Goal: Task Accomplishment & Management: Use online tool/utility

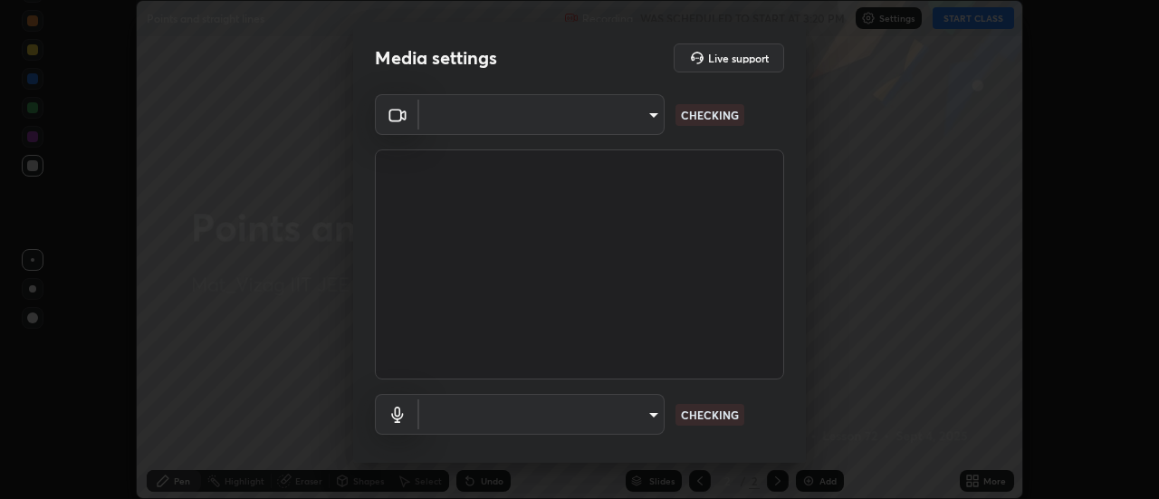
scroll to position [499, 1159]
type input "c8d4d34ac1f352bb95d5f05a967dc34c6676a64432e358c7d9874fe1d0247c02"
type input "ce130775b7164724ad1ed5ad860966c1541d672b99243daa1c1c1b621aeed87d"
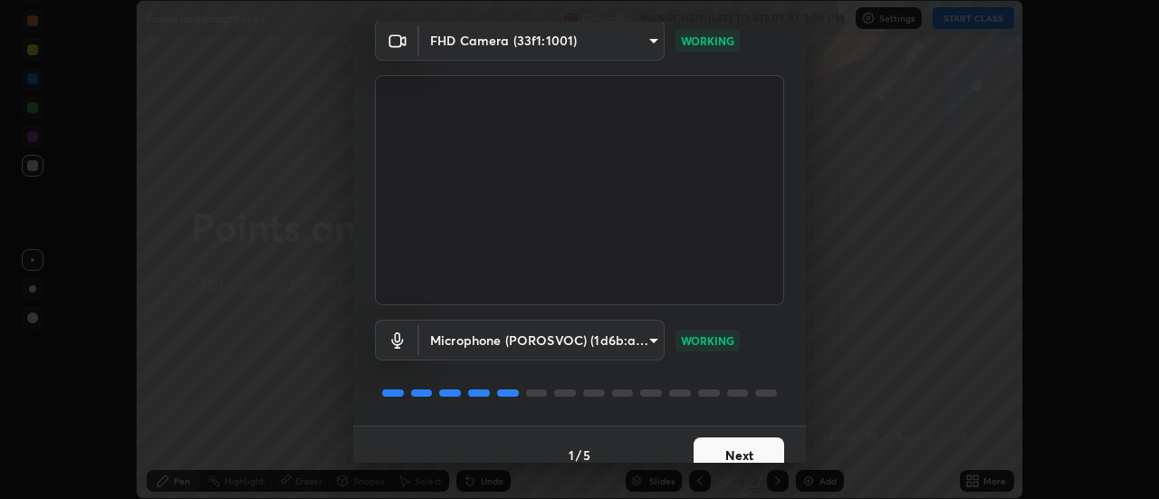
scroll to position [95, 0]
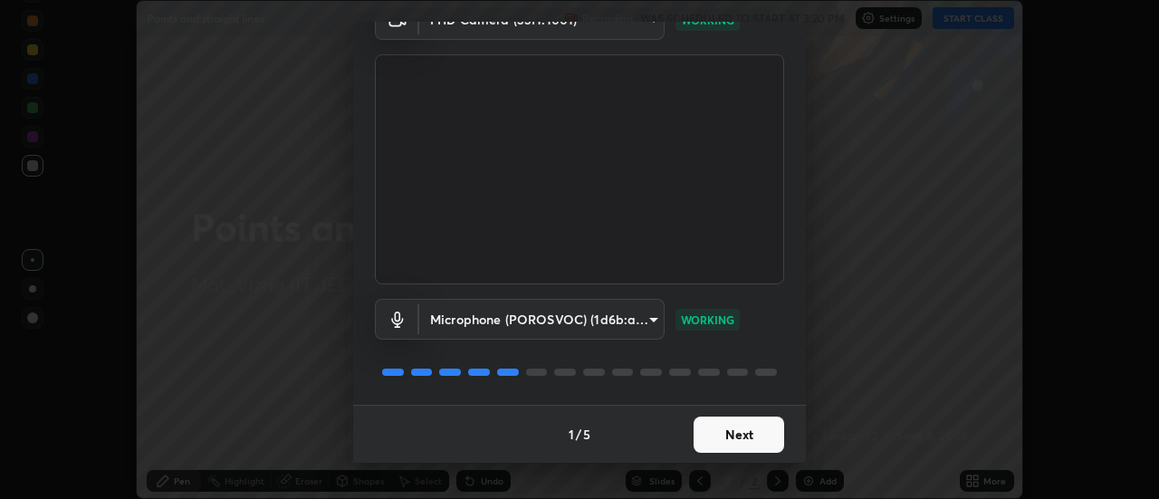
click at [730, 431] on button "Next" at bounding box center [738, 434] width 91 height 36
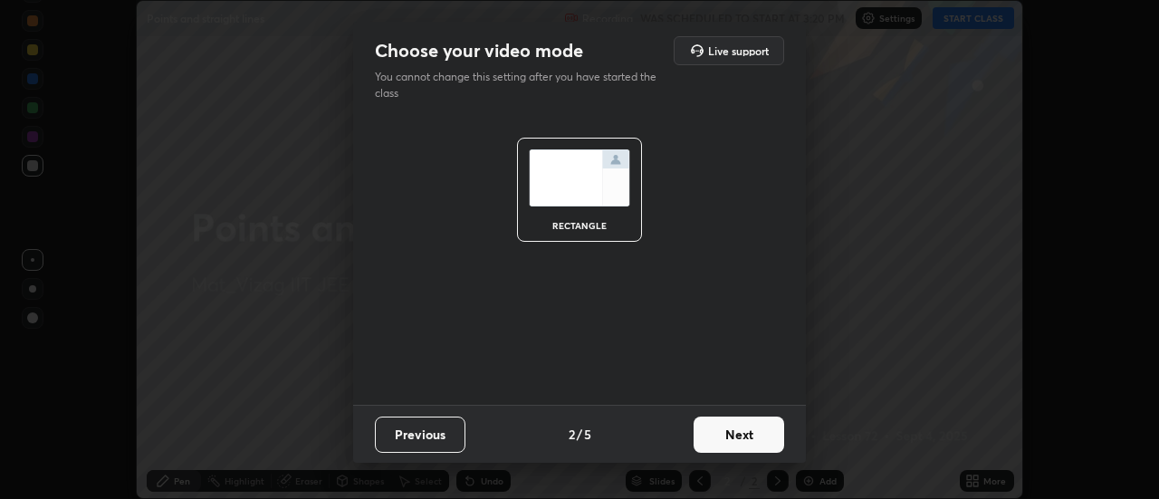
click at [749, 434] on button "Next" at bounding box center [738, 434] width 91 height 36
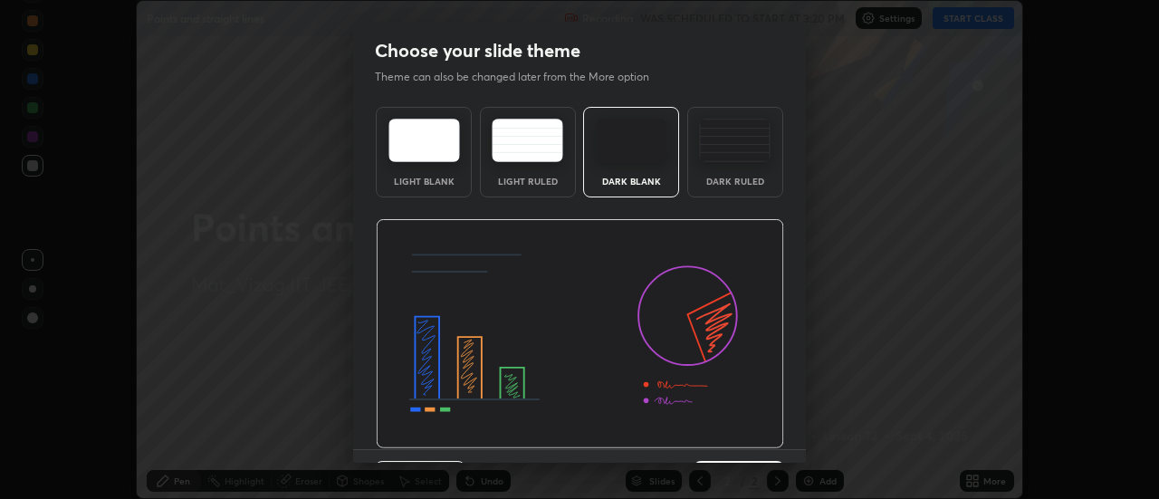
click at [740, 147] on img at bounding box center [735, 140] width 72 height 43
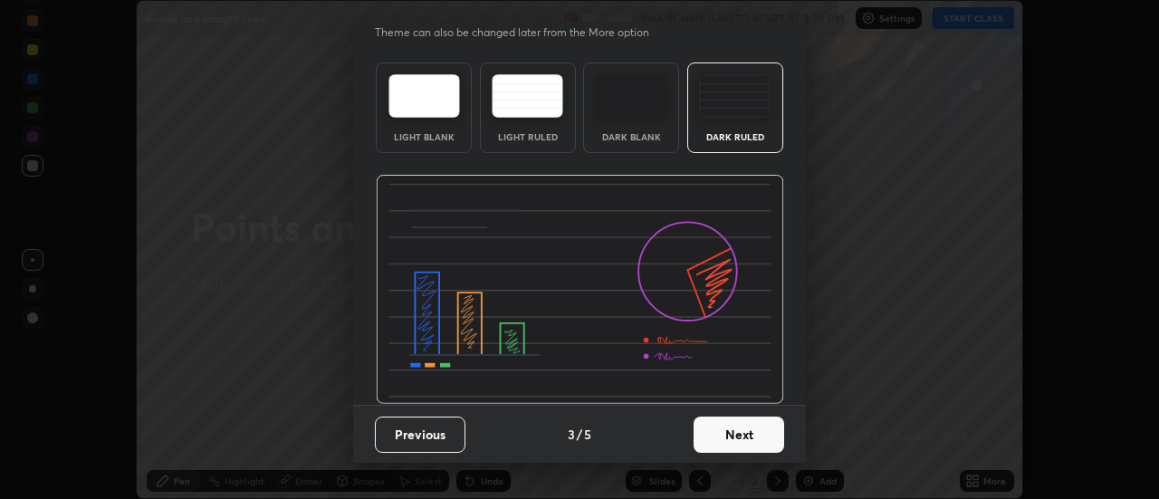
click at [748, 435] on button "Next" at bounding box center [738, 434] width 91 height 36
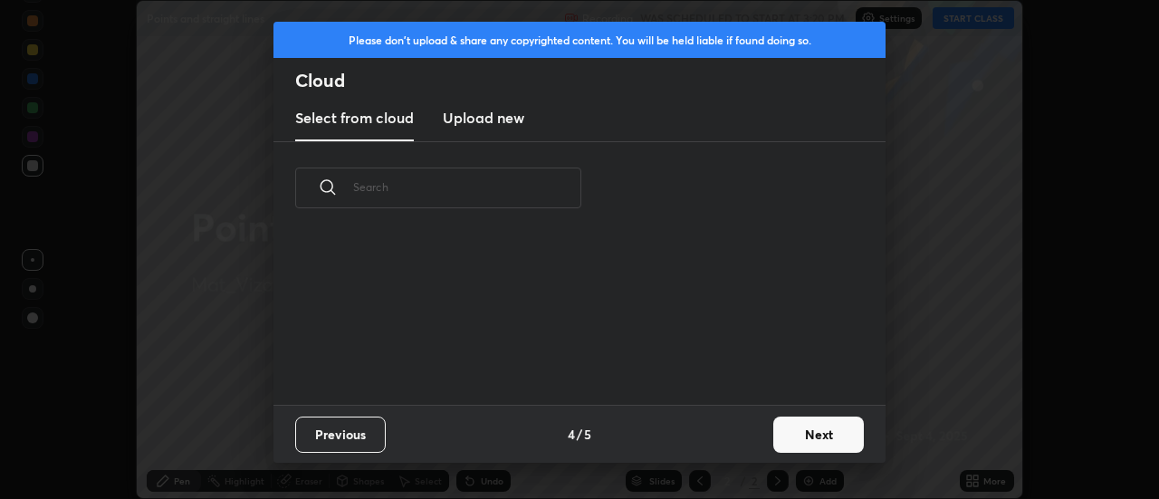
click at [806, 425] on button "Next" at bounding box center [818, 434] width 91 height 36
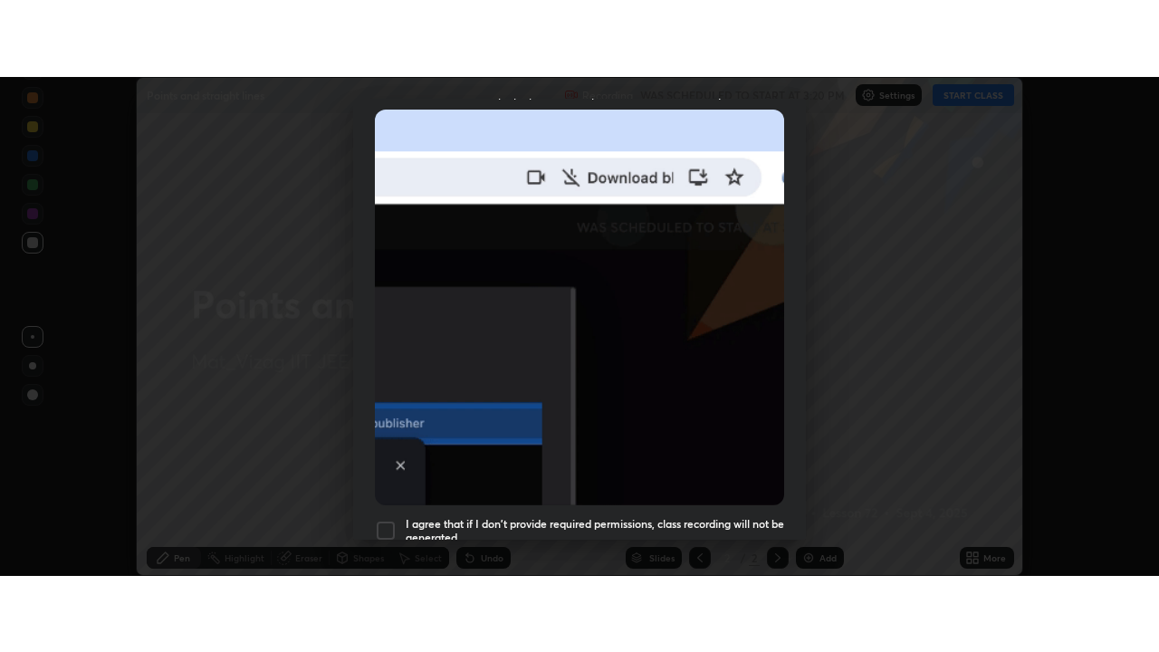
scroll to position [464, 0]
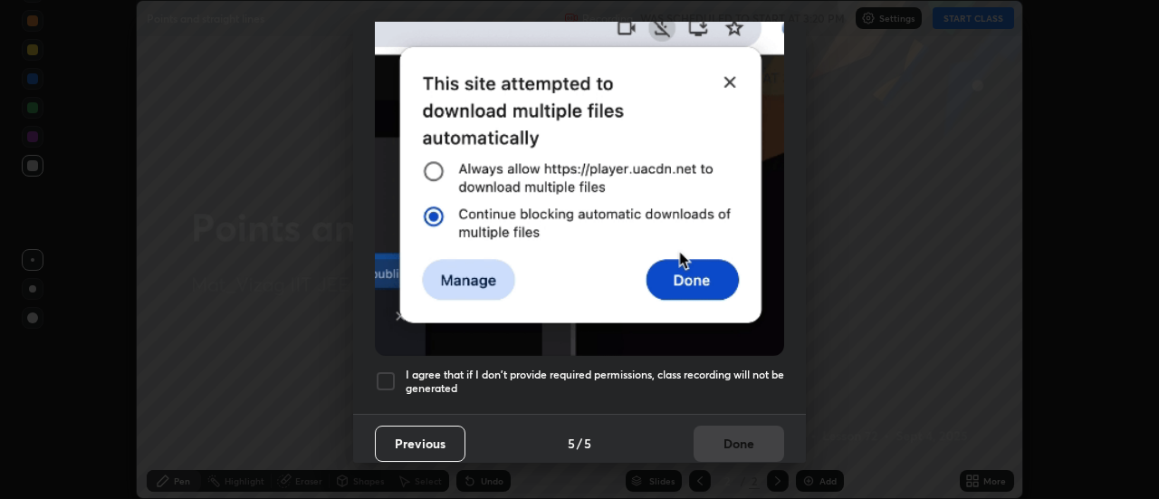
click at [717, 386] on h5 "I agree that if I don't provide required permissions, class recording will not …" at bounding box center [595, 382] width 378 height 28
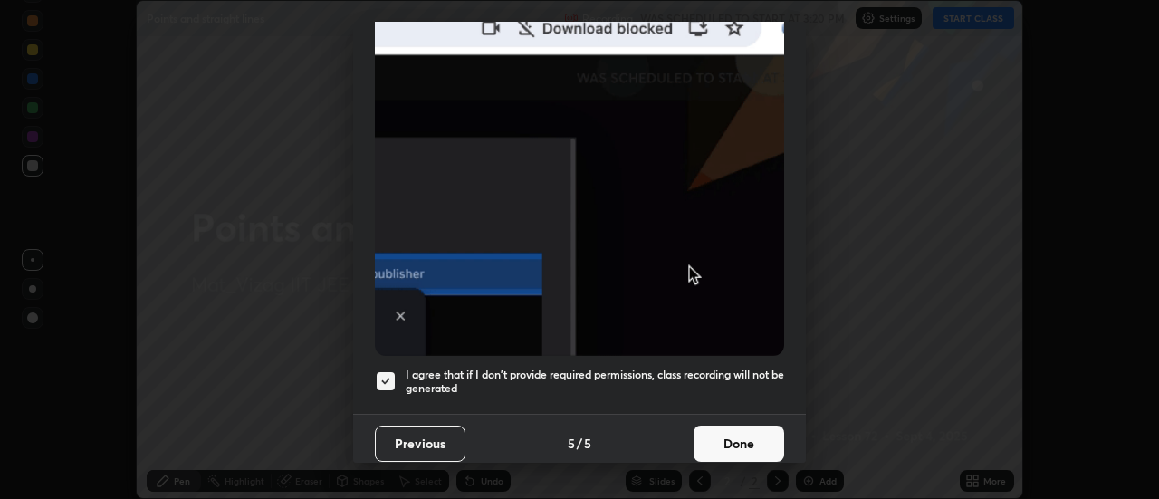
click at [725, 445] on button "Done" at bounding box center [738, 443] width 91 height 36
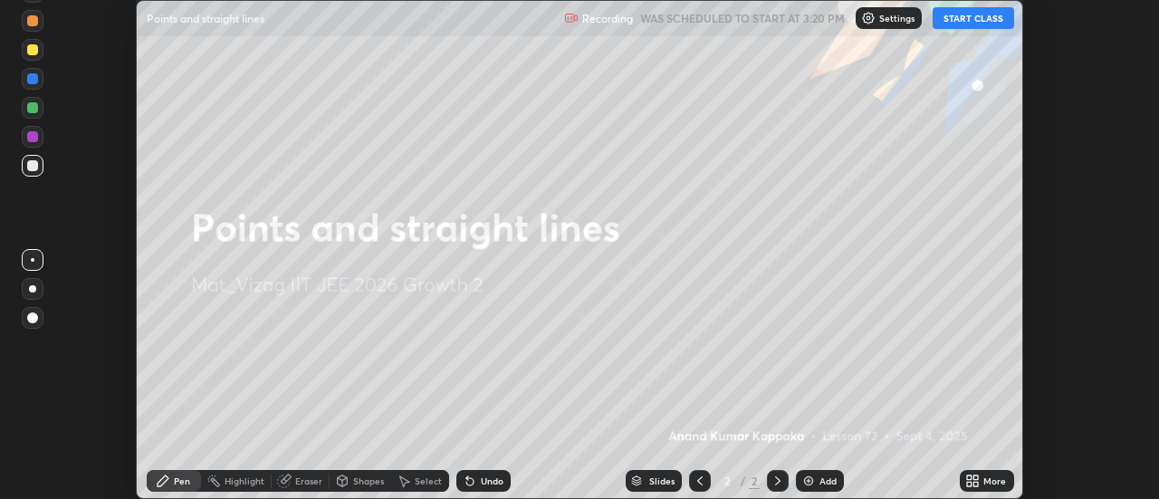
click at [983, 21] on button "START CLASS" at bounding box center [972, 18] width 81 height 22
click at [990, 478] on div "More" at bounding box center [994, 480] width 23 height 9
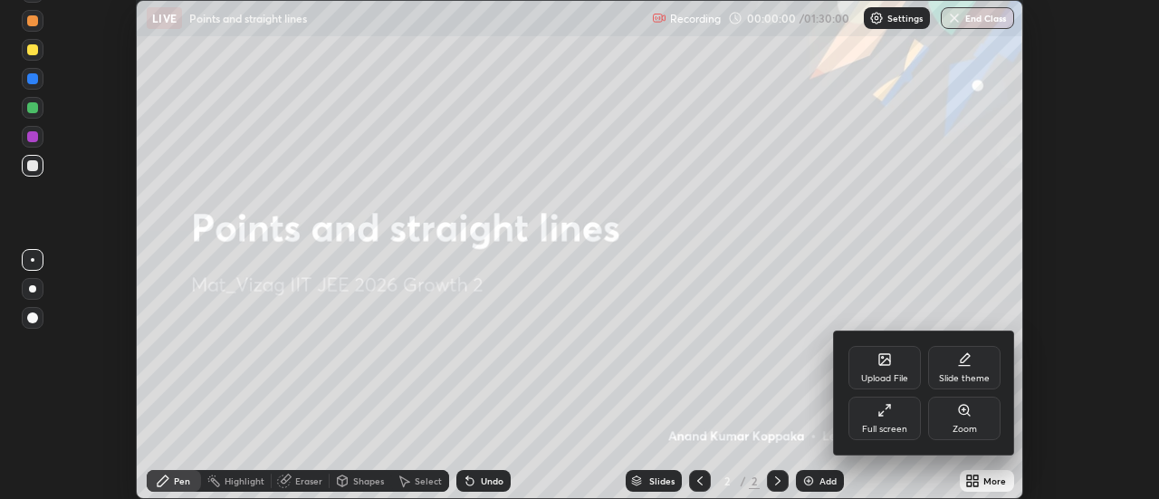
click at [895, 413] on div "Full screen" at bounding box center [884, 418] width 72 height 43
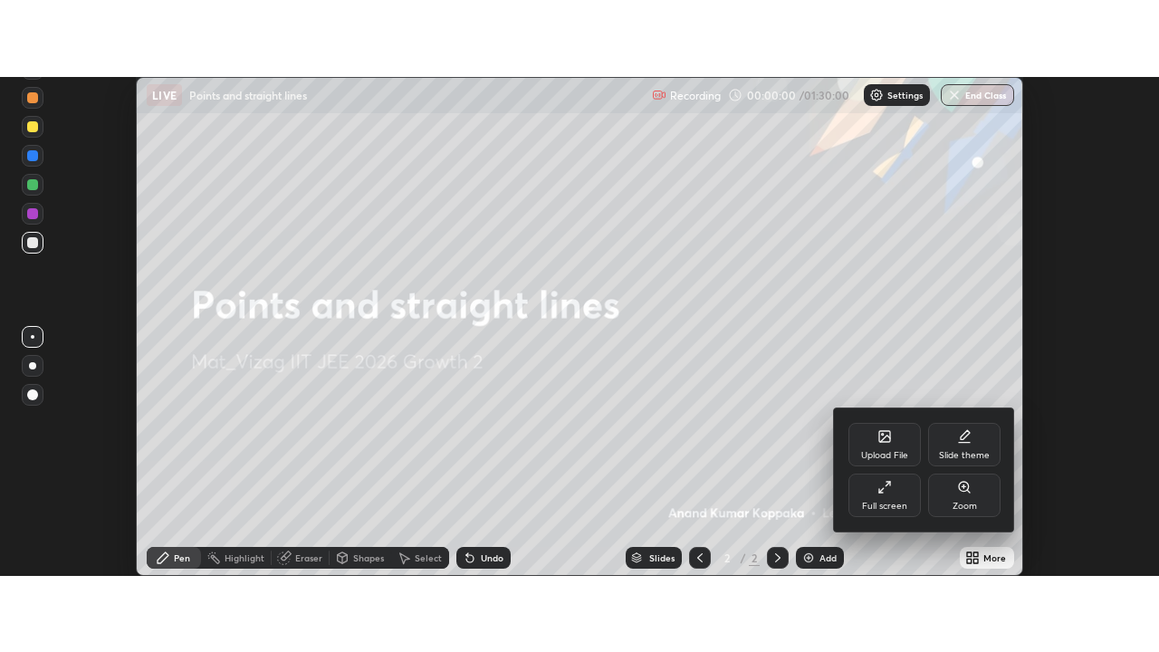
scroll to position [652, 1159]
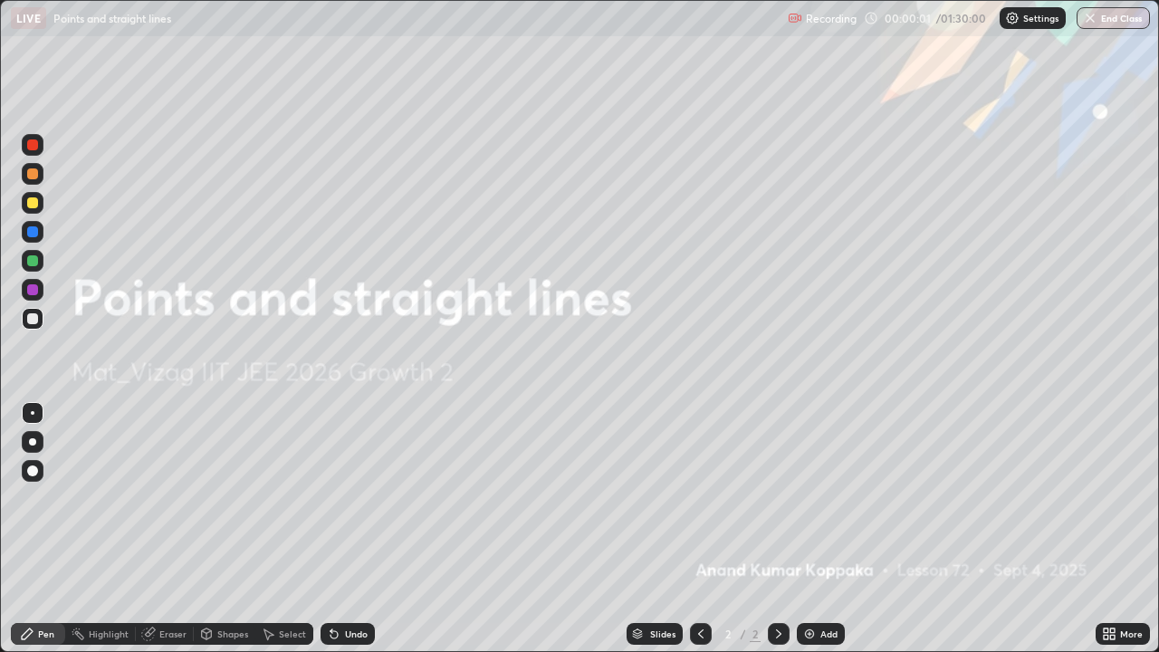
click at [821, 498] on div "Add" at bounding box center [821, 634] width 48 height 22
